Goal: Task Accomplishment & Management: Complete application form

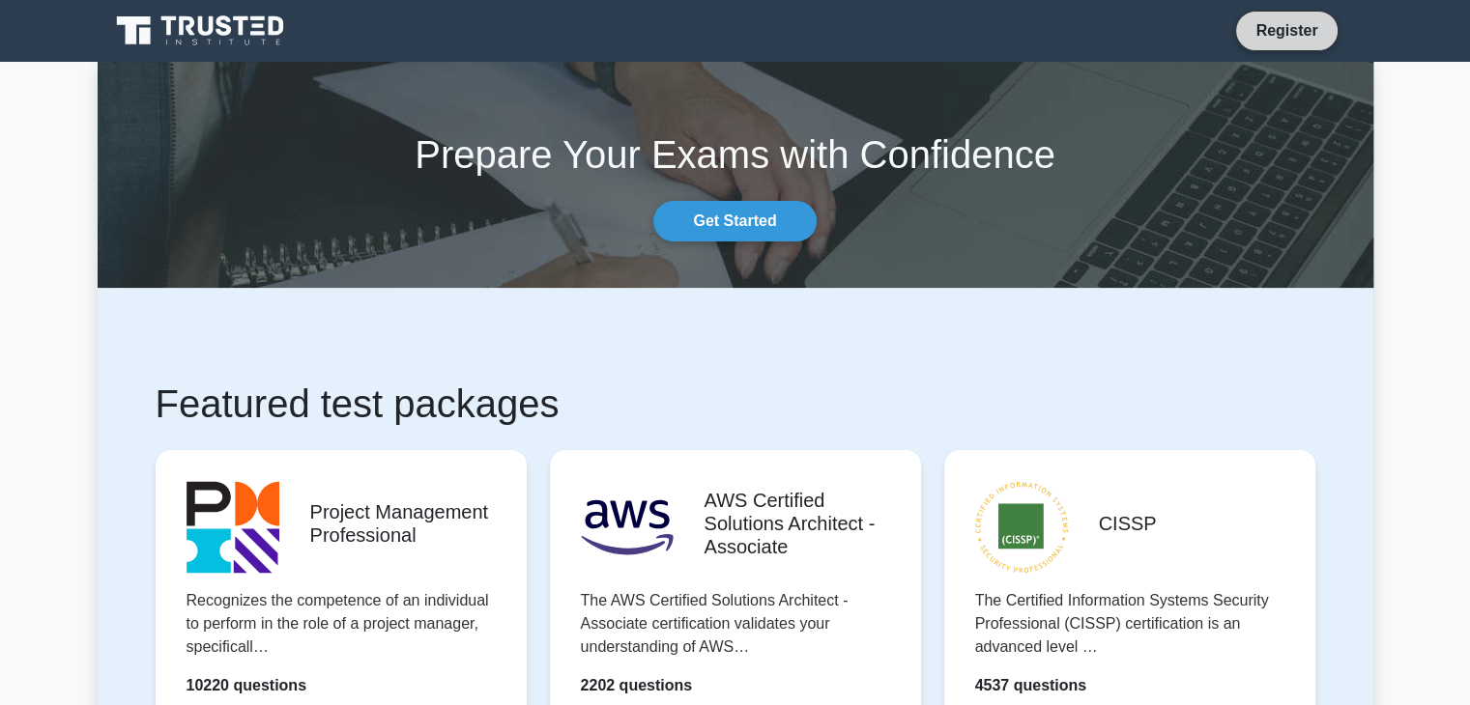
click at [1287, 32] on link "Register" at bounding box center [1286, 30] width 85 height 24
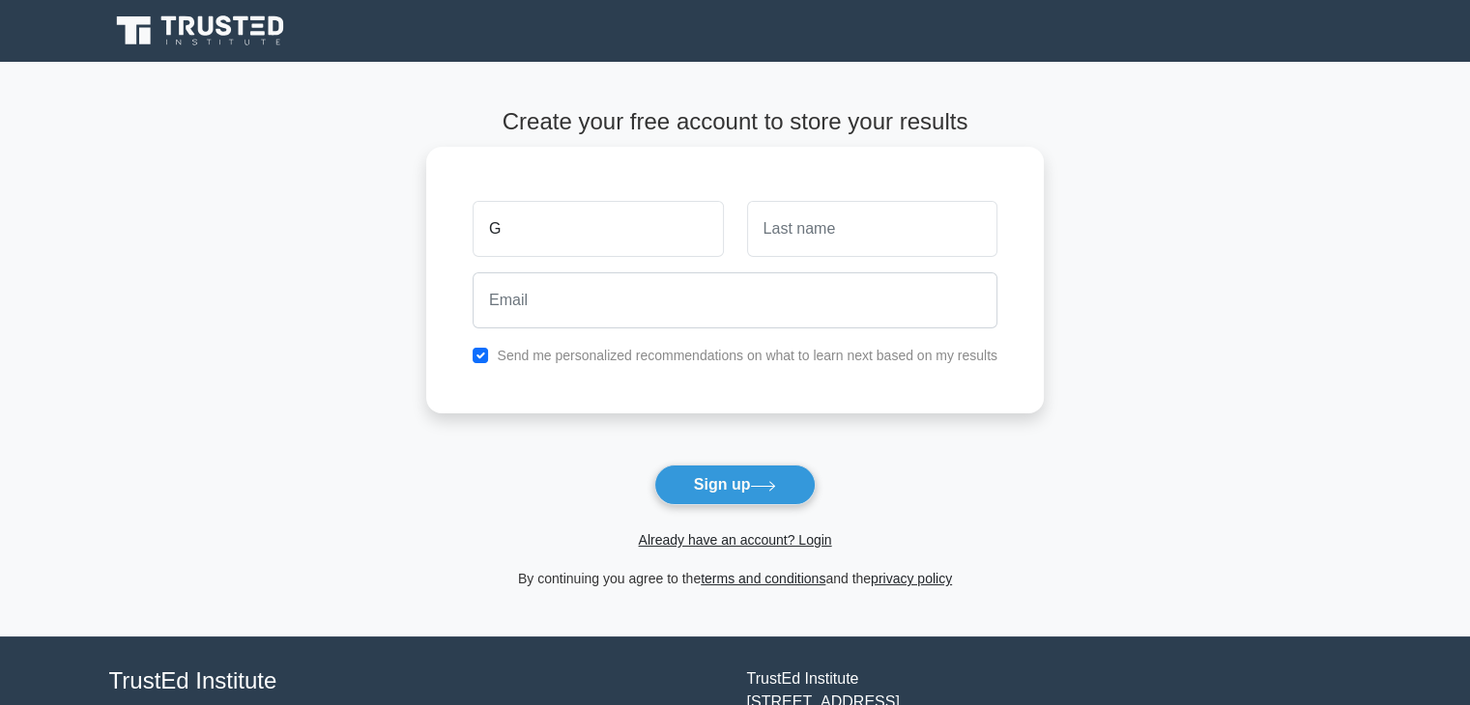
type input "genx"
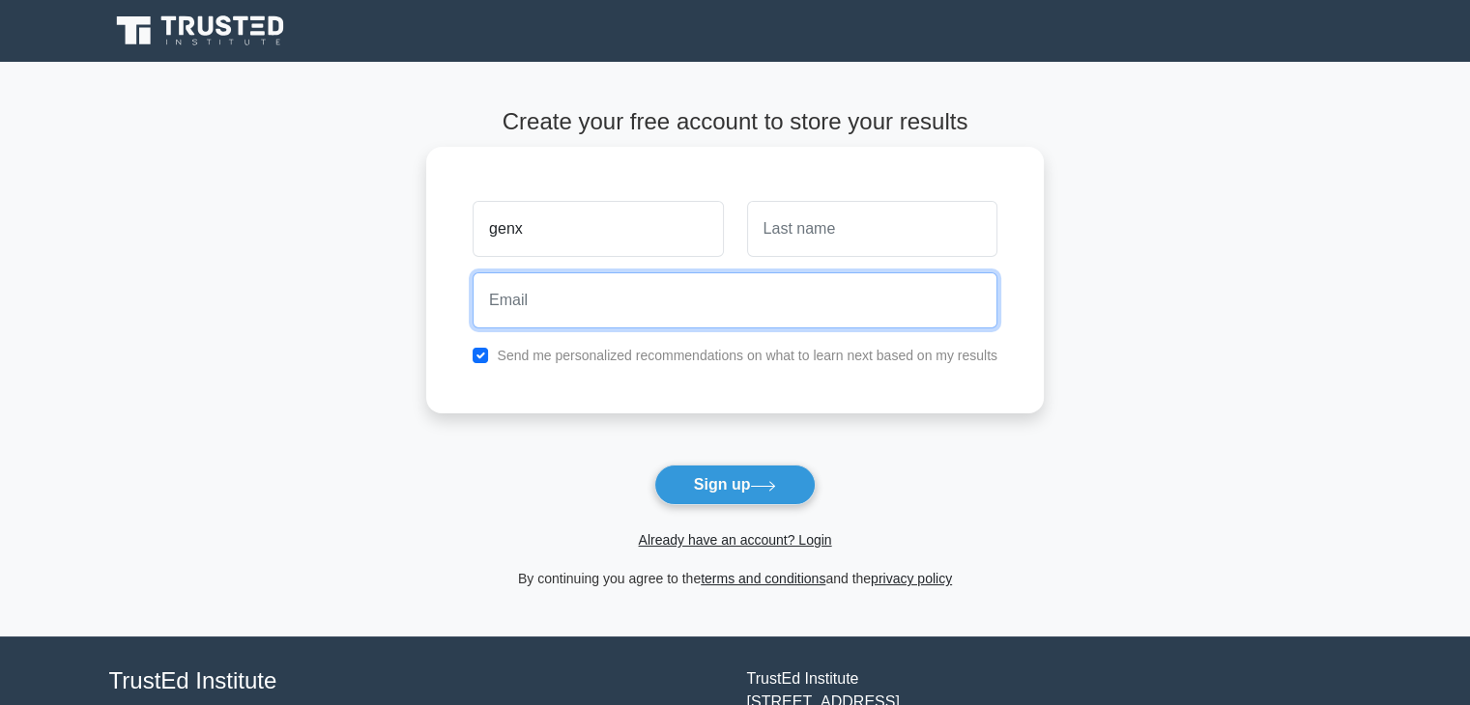
click at [589, 309] on input "email" at bounding box center [735, 301] width 525 height 56
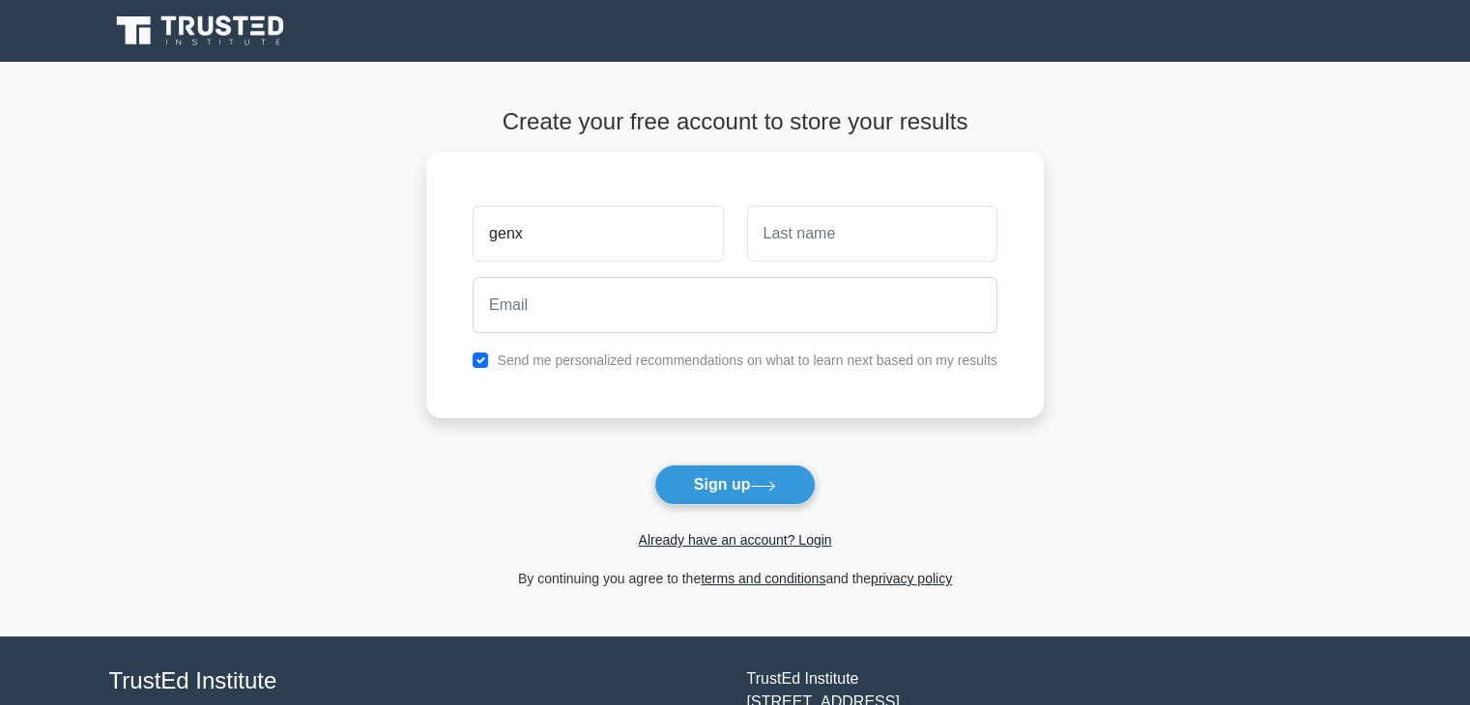
click at [240, 376] on main "Create your free account to store your results genx Send me personalized recomm…" at bounding box center [735, 349] width 1470 height 575
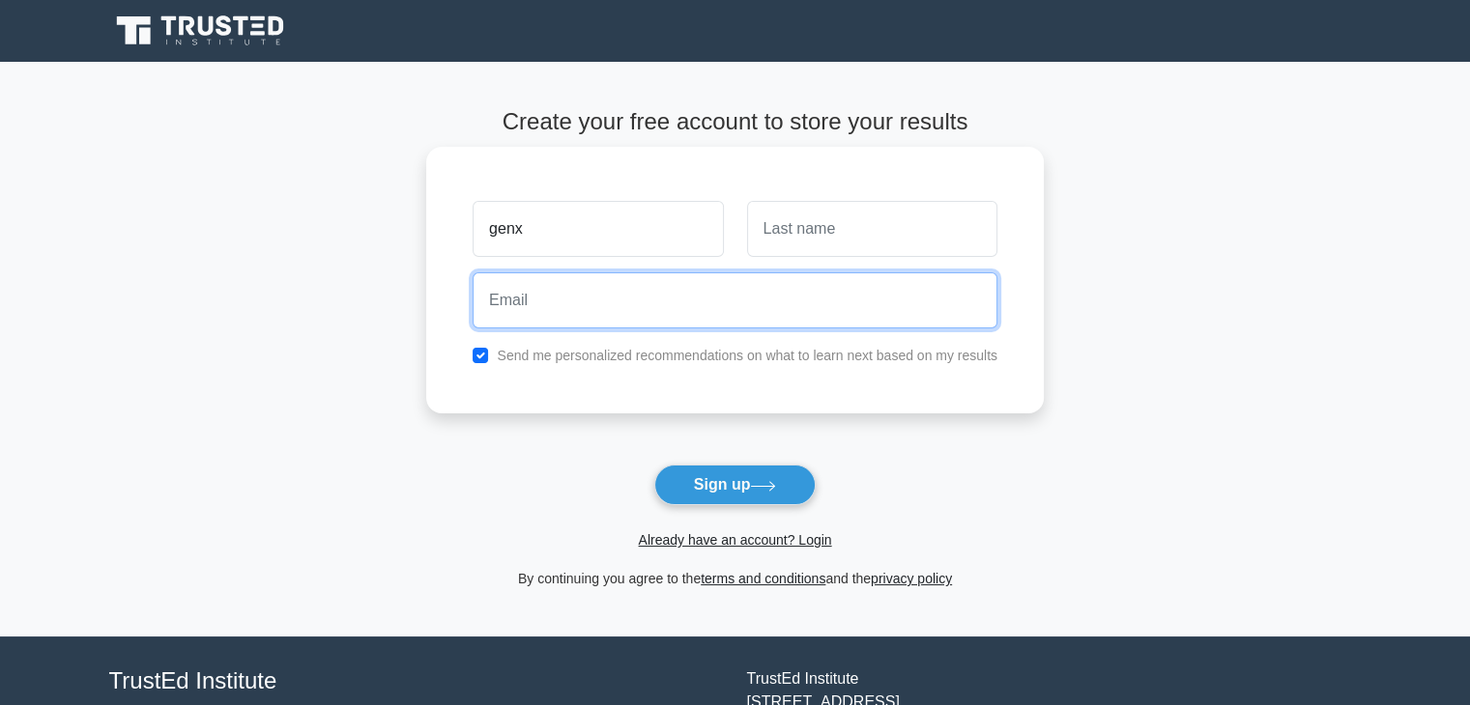
click at [673, 316] on input "email" at bounding box center [735, 301] width 525 height 56
paste input "niranem928@cronack.com"
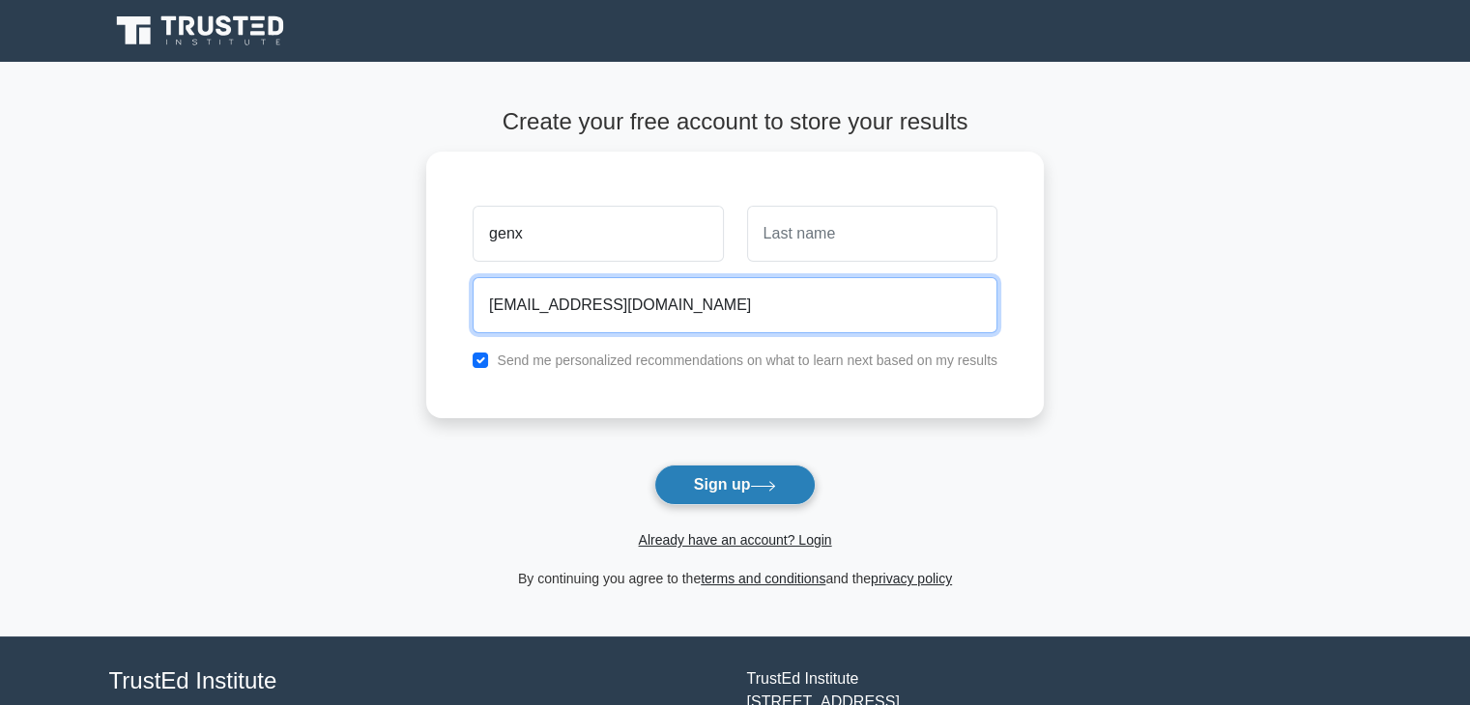
type input "niranem928@cronack.com"
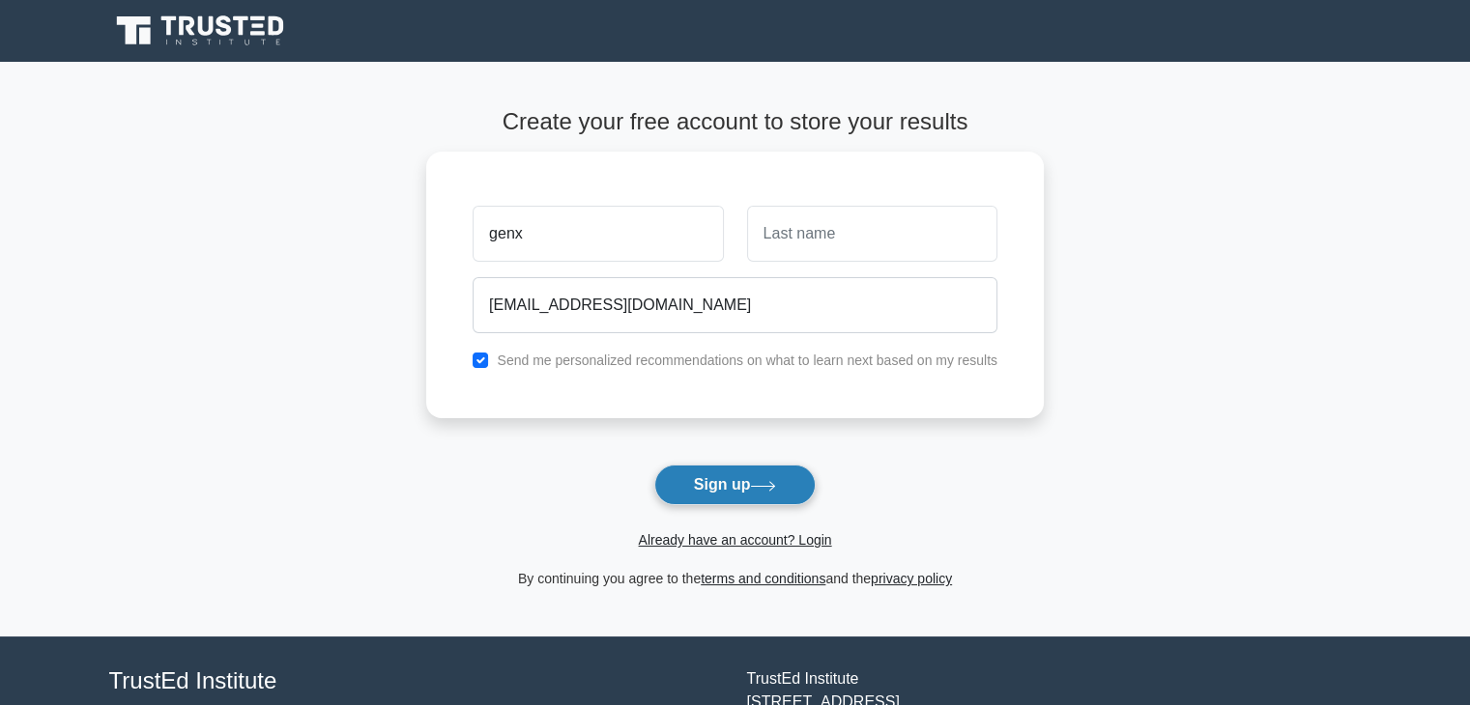
click at [716, 469] on button "Sign up" at bounding box center [735, 485] width 162 height 41
type input "T"
click at [708, 496] on button "Sign up" at bounding box center [735, 485] width 162 height 41
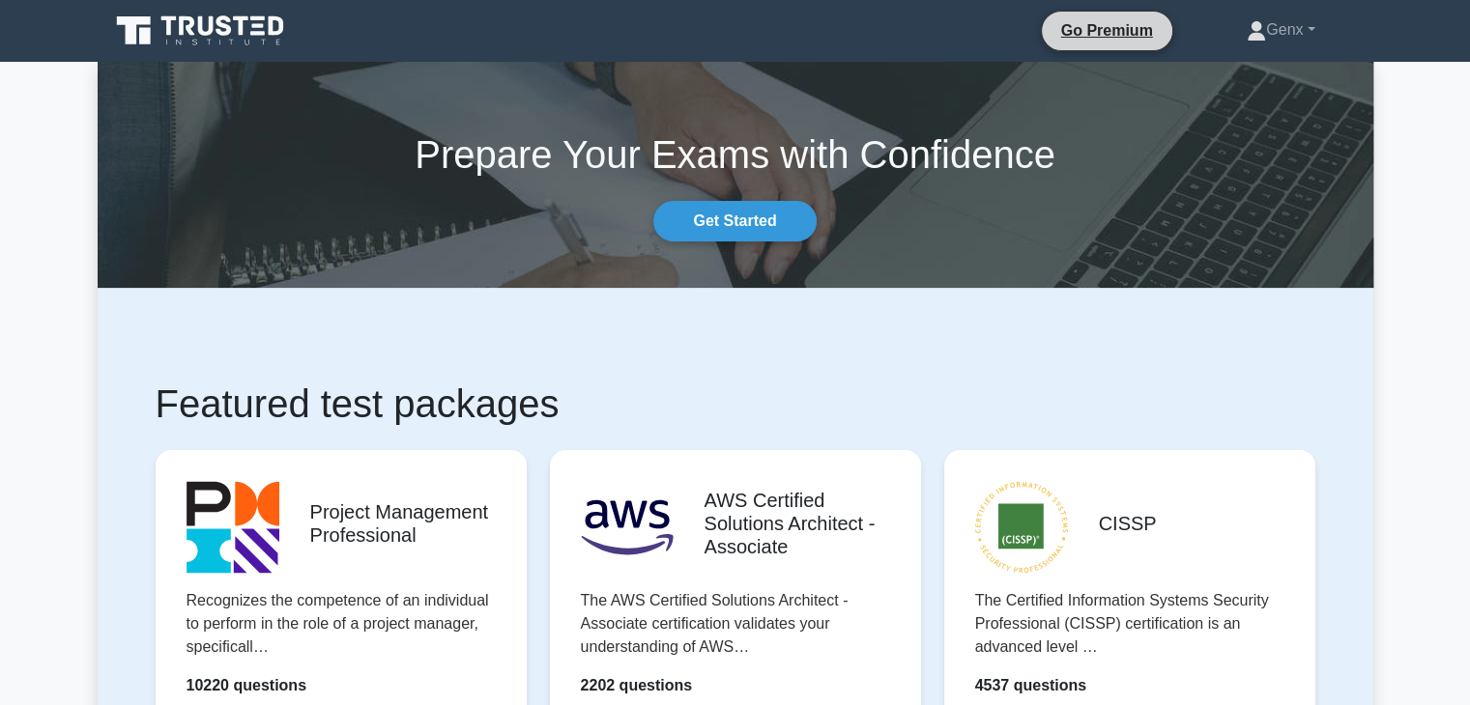
click at [1105, 47] on li "Go Premium" at bounding box center [1107, 31] width 132 height 41
